Goal: Task Accomplishment & Management: Manage account settings

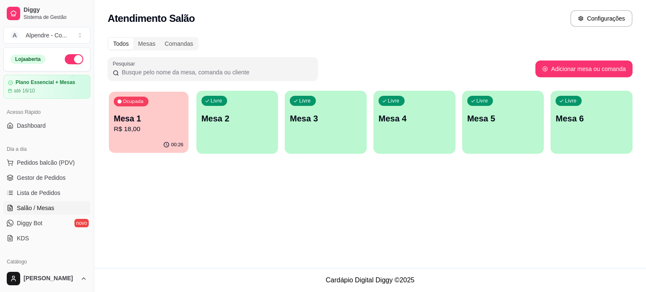
click at [173, 128] on p "R$ 18,00" at bounding box center [149, 129] width 70 height 10
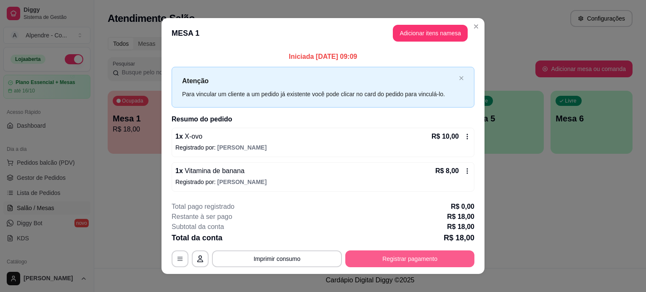
click at [411, 255] on button "Registrar pagamento" at bounding box center [409, 259] width 129 height 17
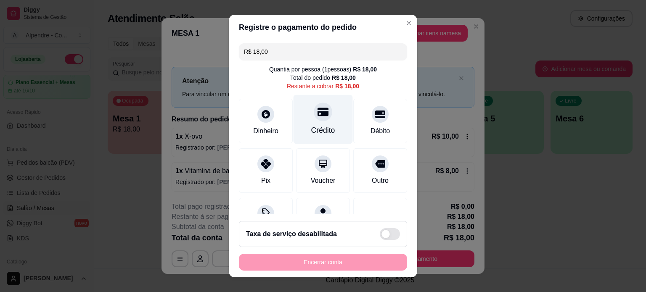
click at [318, 112] on icon at bounding box center [322, 112] width 11 height 8
type input "R$ 0,00"
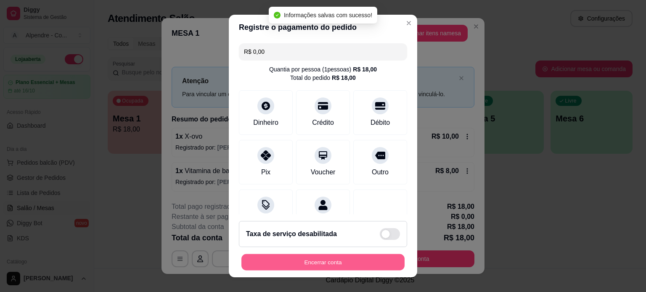
click at [331, 265] on button "Encerrar conta" at bounding box center [322, 262] width 163 height 16
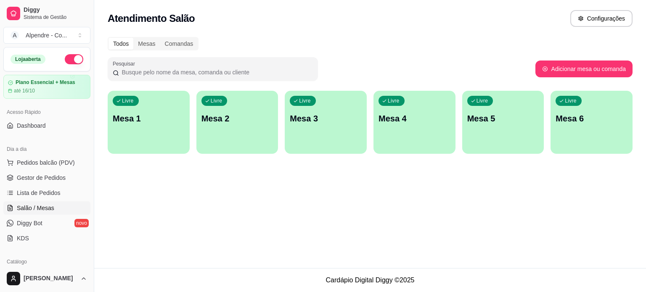
click at [377, 10] on div "Atendimento Salão Configurações" at bounding box center [370, 18] width 525 height 17
click at [43, 165] on span "Pedidos balcão (PDV)" at bounding box center [46, 162] width 58 height 8
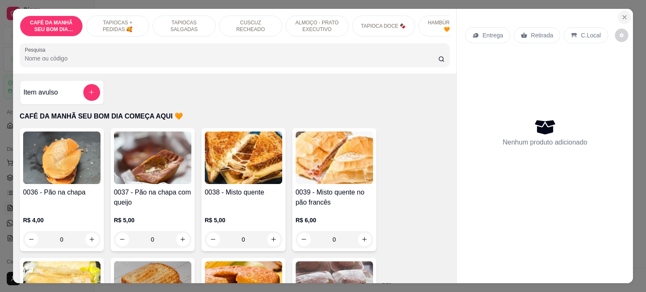
click at [621, 14] on icon "Close" at bounding box center [624, 17] width 7 height 7
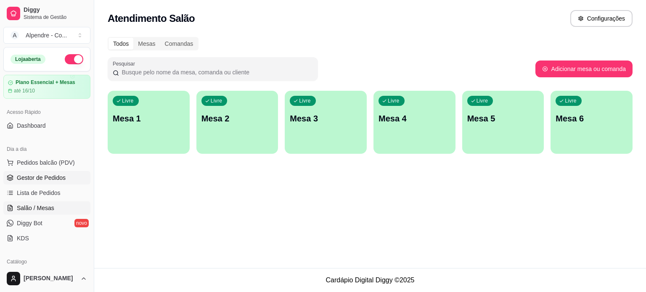
click at [62, 174] on span "Gestor de Pedidos" at bounding box center [41, 178] width 49 height 8
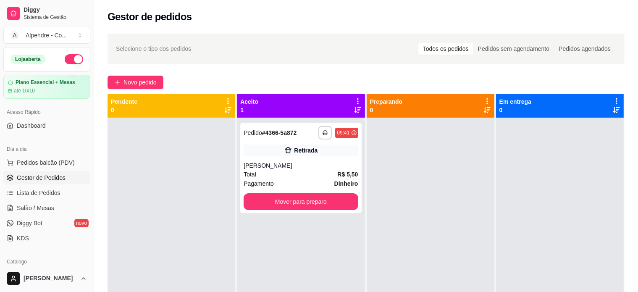
click at [453, 50] on div "Todos os pedidos" at bounding box center [446, 49] width 55 height 12
click at [419, 43] on input "Todos os pedidos" at bounding box center [419, 43] width 0 height 0
click at [308, 199] on button "Mover para preparo" at bounding box center [300, 202] width 111 height 16
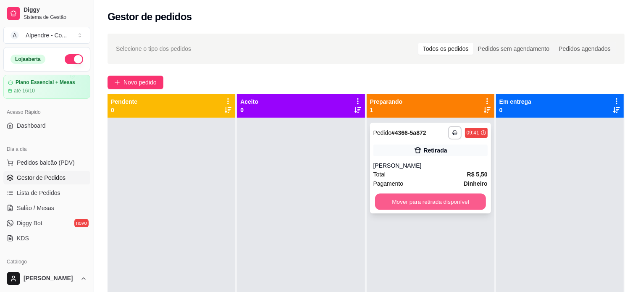
click at [398, 206] on button "Mover para retirada disponível" at bounding box center [430, 202] width 111 height 16
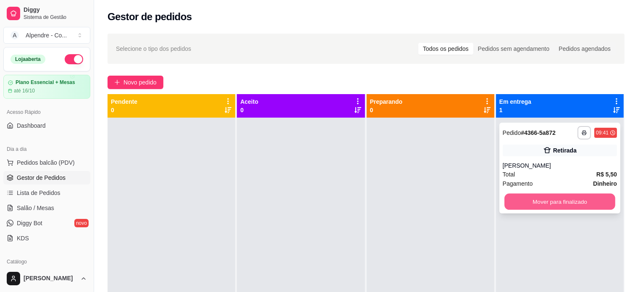
click at [573, 194] on button "Mover para finalizado" at bounding box center [560, 202] width 111 height 16
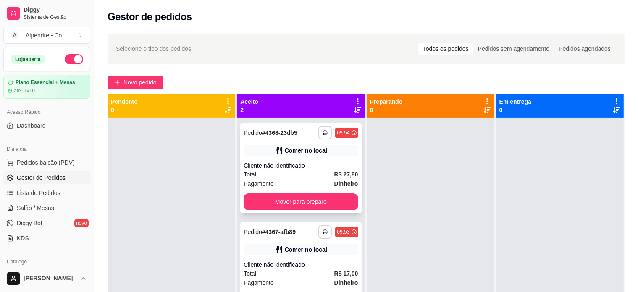
click at [295, 174] on div "Total R$ 27,80" at bounding box center [301, 174] width 114 height 9
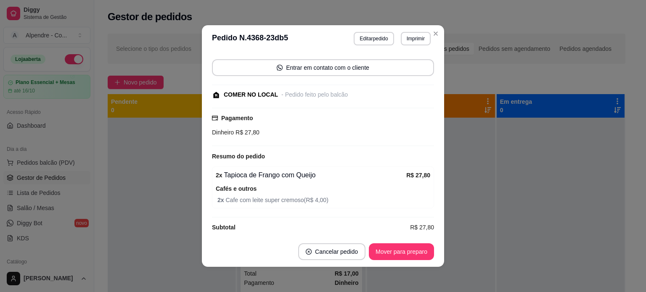
scroll to position [63, 0]
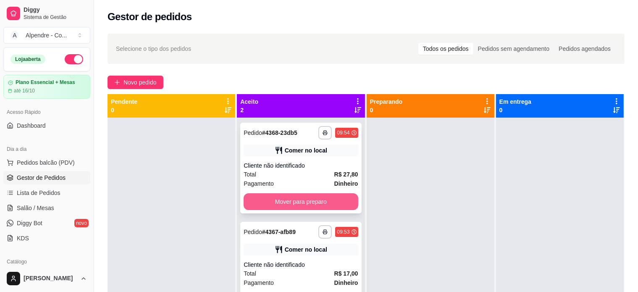
click at [303, 200] on button "Mover para preparo" at bounding box center [301, 201] width 114 height 17
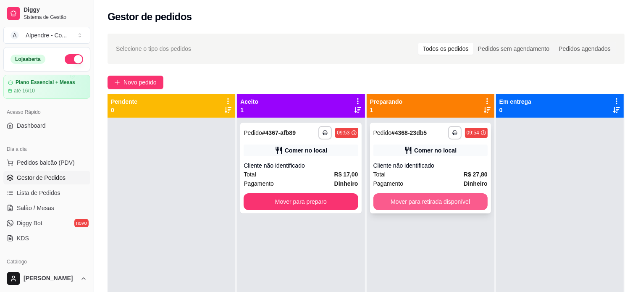
click at [411, 198] on button "Mover para retirada disponível" at bounding box center [431, 201] width 114 height 17
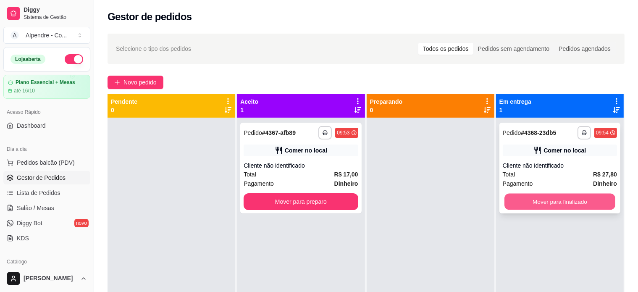
click at [531, 201] on button "Mover para finalizado" at bounding box center [560, 202] width 111 height 16
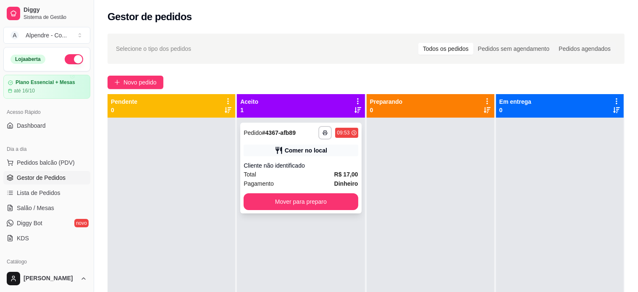
click at [313, 178] on div "Total R$ 17,00" at bounding box center [301, 174] width 114 height 9
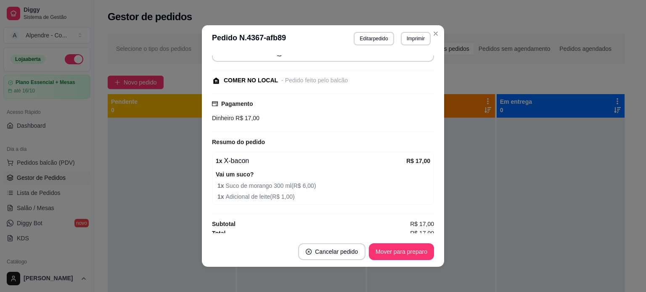
scroll to position [74, 0]
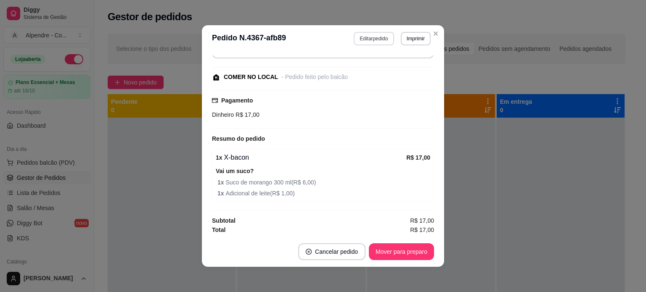
click at [383, 45] on button "Editar pedido" at bounding box center [374, 38] width 40 height 13
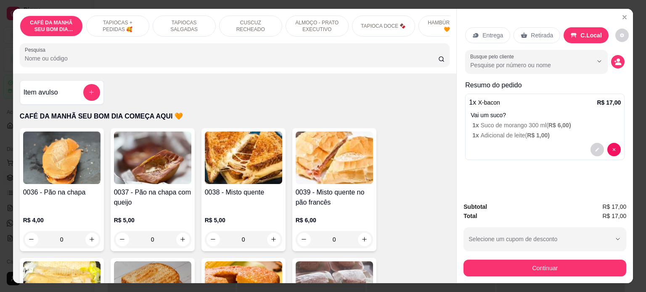
click at [55, 62] on input "Pesquisa" at bounding box center [231, 58] width 413 height 8
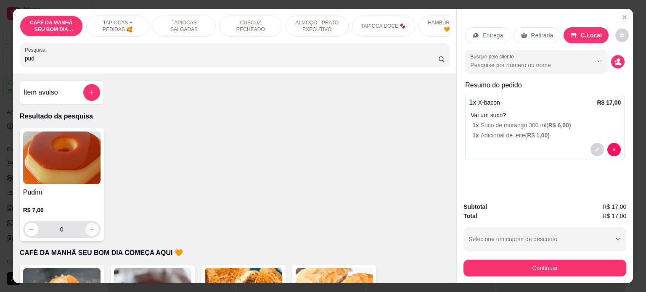
type input "pud"
click at [89, 232] on icon "increase-product-quantity" at bounding box center [92, 229] width 6 height 6
type input "1"
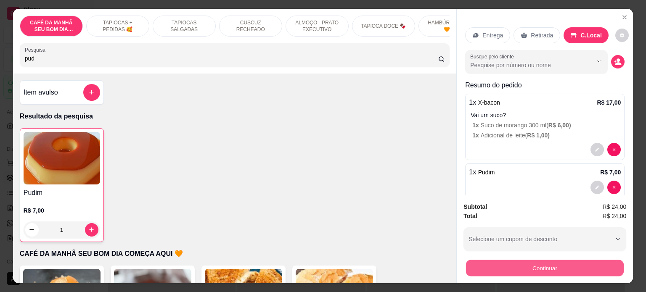
click at [543, 262] on button "Continuar" at bounding box center [545, 268] width 158 height 16
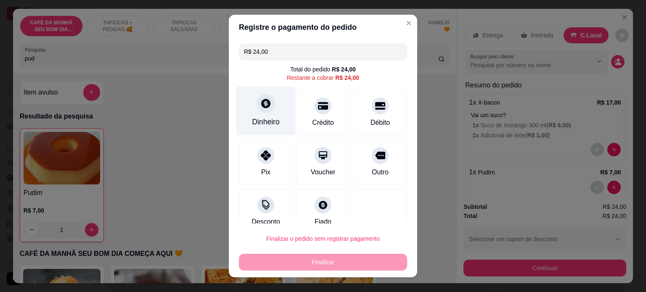
click at [269, 104] on div "Dinheiro" at bounding box center [265, 110] width 59 height 49
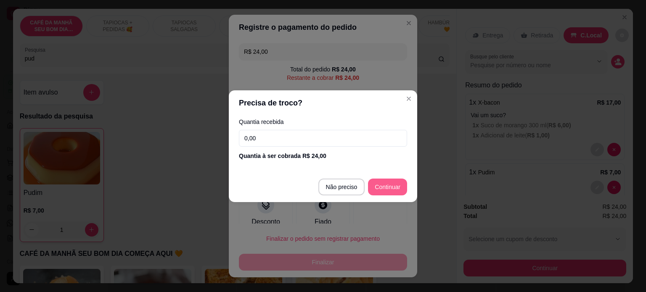
type input "R$ 0,00"
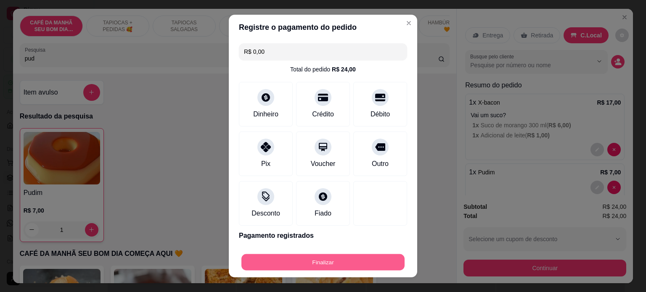
click at [341, 259] on button "Finalizar" at bounding box center [322, 262] width 163 height 16
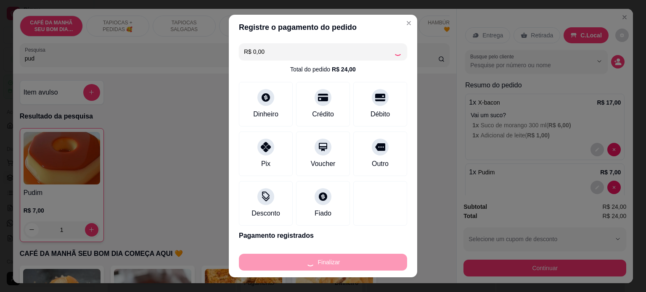
type input "0"
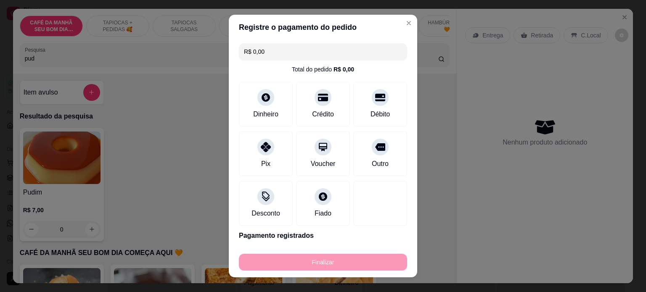
type input "-R$ 24,00"
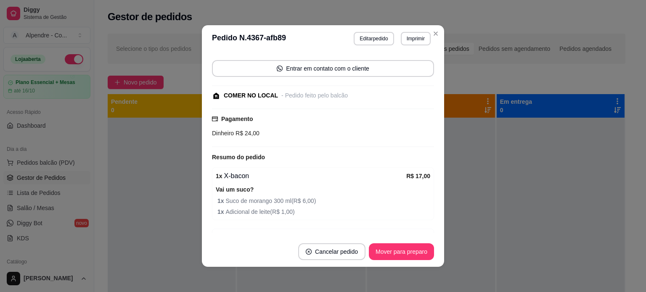
scroll to position [92, 0]
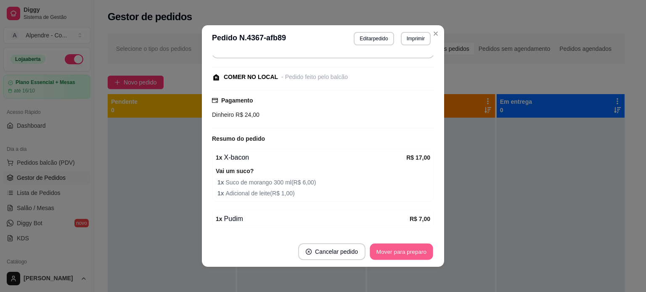
click at [387, 253] on button "Mover para preparo" at bounding box center [400, 252] width 63 height 16
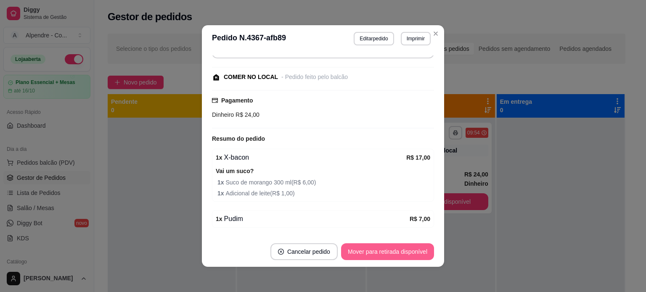
click at [387, 249] on button "Mover para retirada disponível" at bounding box center [387, 251] width 93 height 17
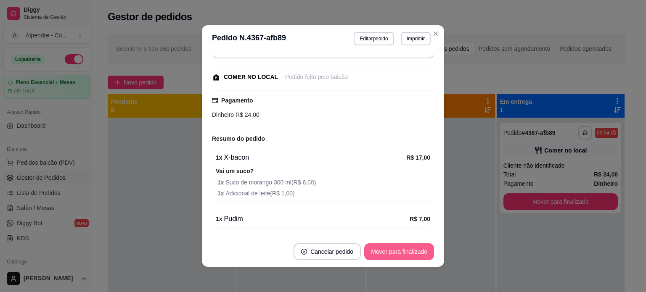
click at [387, 249] on button "Mover para finalizado" at bounding box center [399, 251] width 70 height 17
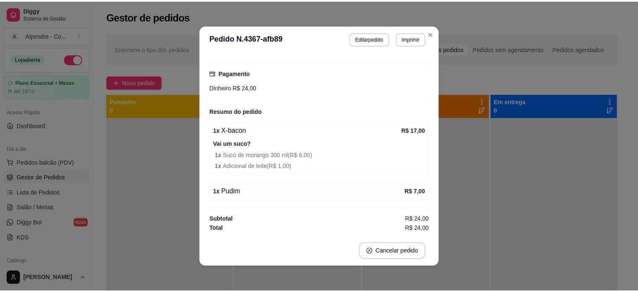
scroll to position [64, 0]
